Goal: Task Accomplishment & Management: Manage account settings

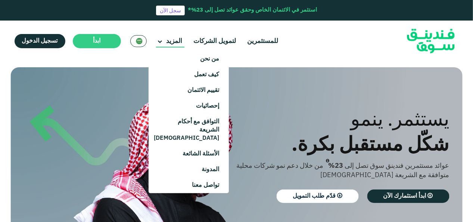
click at [161, 41] on main "المزيد" at bounding box center [170, 41] width 28 height 12
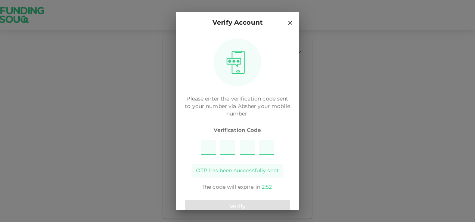
click at [208, 149] on input "Please enter OTP character 1" at bounding box center [208, 147] width 15 height 15
type input "3"
type input "7"
type input "5"
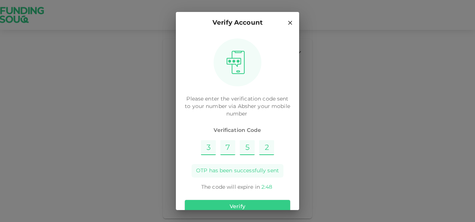
type input "2"
click at [245, 204] on button "Verify" at bounding box center [237, 206] width 105 height 13
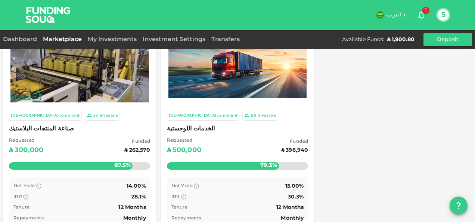
scroll to position [37, 0]
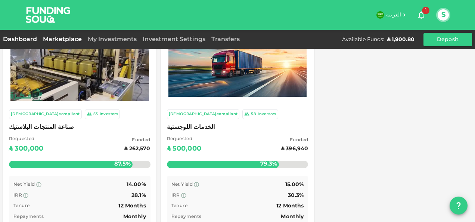
click at [12, 40] on link "Dashboard" at bounding box center [21, 40] width 37 height 6
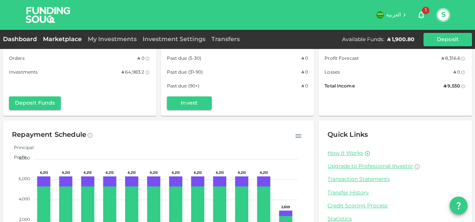
click at [62, 38] on link "Marketplace" at bounding box center [62, 40] width 45 height 6
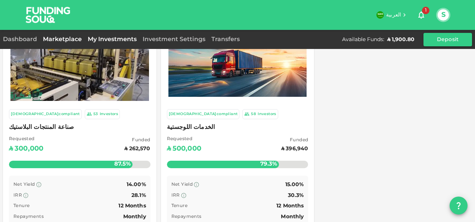
click at [126, 39] on link "My Investments" at bounding box center [112, 40] width 55 height 6
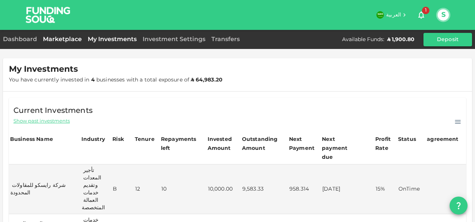
click at [54, 40] on link "Marketplace" at bounding box center [62, 40] width 45 height 6
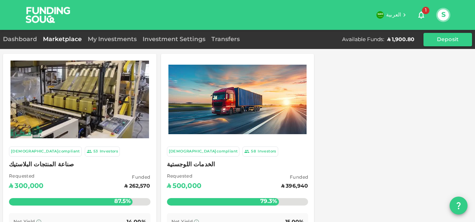
click at [439, 17] on button "S" at bounding box center [442, 14] width 11 height 11
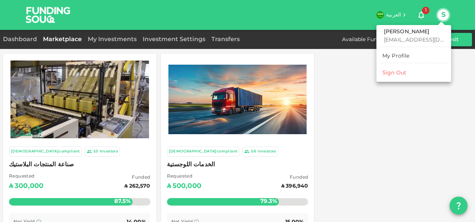
click at [405, 72] on div "Sign Out" at bounding box center [394, 72] width 24 height 7
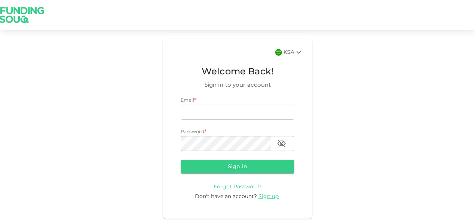
type input "nadimsan09@gmail.com"
